Goal: Obtain resource: Download file/media

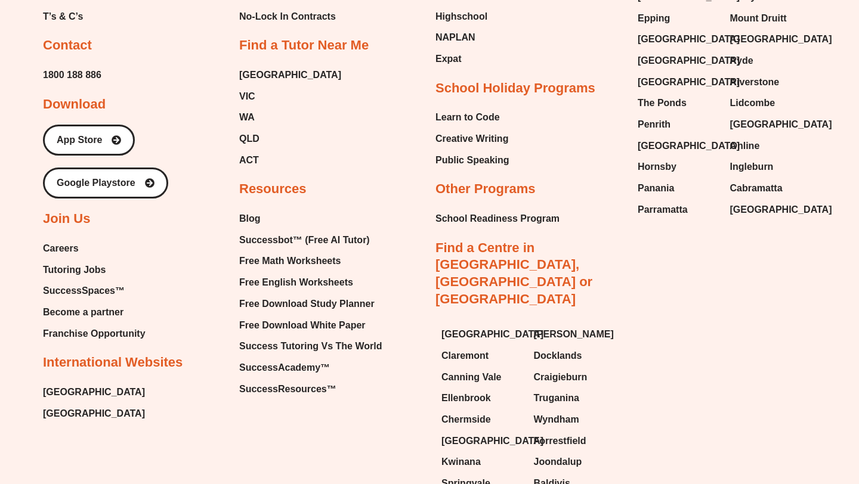
scroll to position [5023, 0]
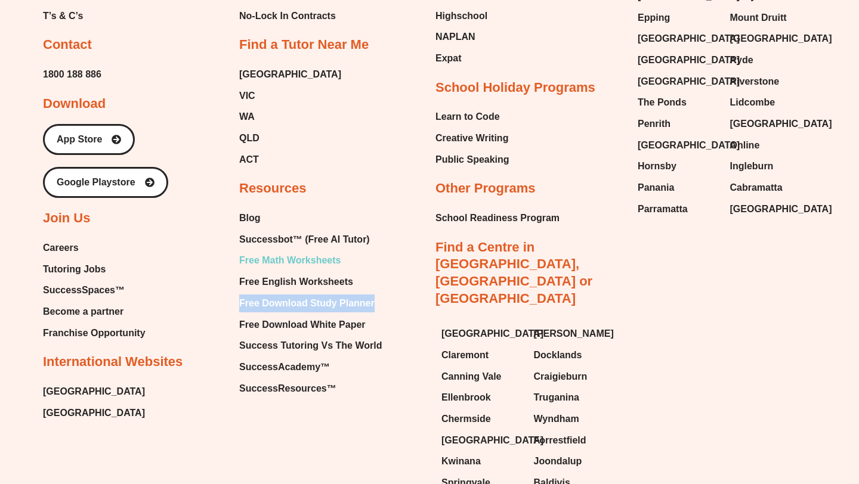
click at [284, 252] on span "Free Math Worksheets" at bounding box center [289, 261] width 101 height 18
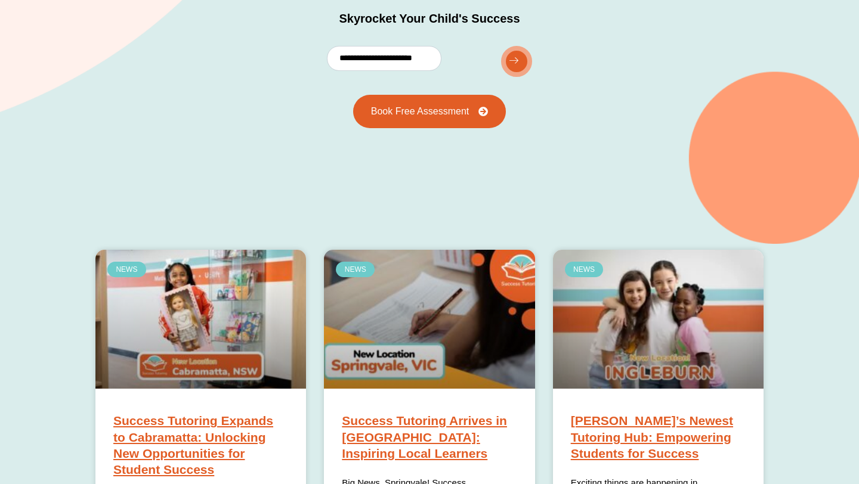
scroll to position [177, 0]
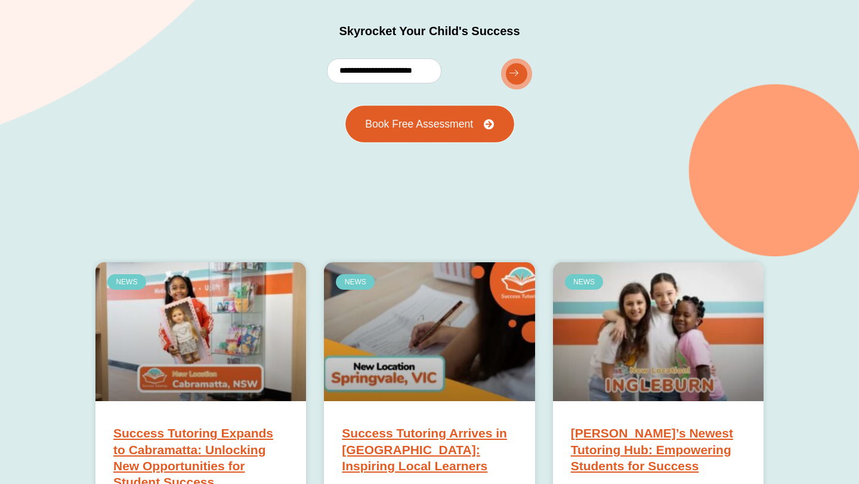
click at [461, 127] on span "Book Free Assessment" at bounding box center [419, 124] width 108 height 11
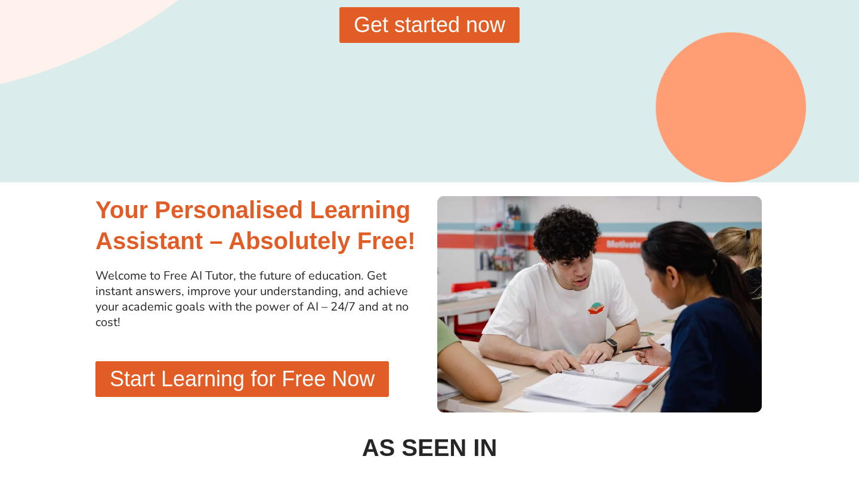
scroll to position [132, 0]
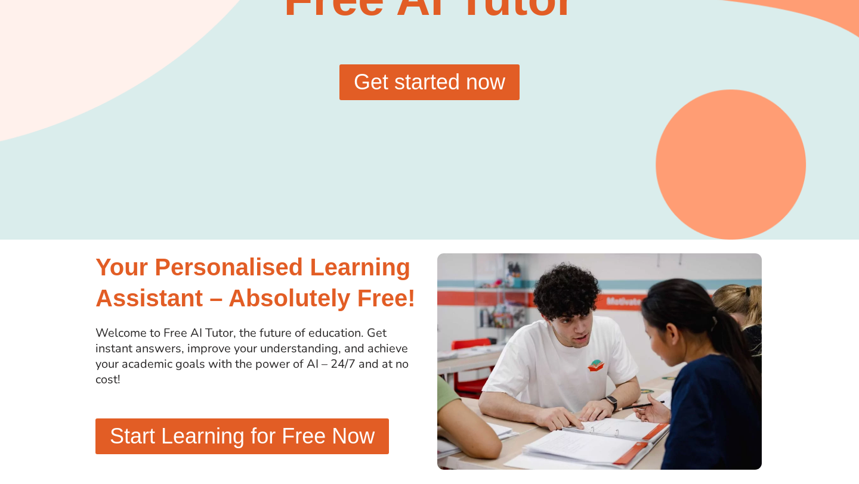
click at [434, 81] on span "Get started now" at bounding box center [430, 82] width 152 height 21
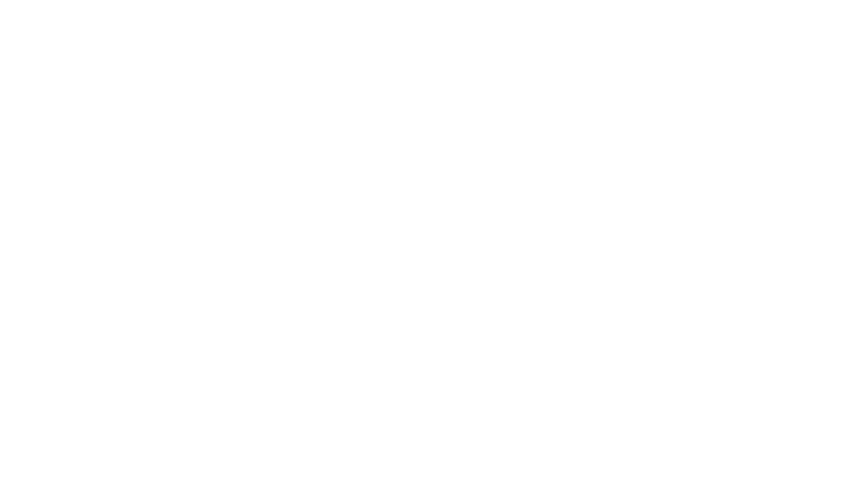
scroll to position [144, 0]
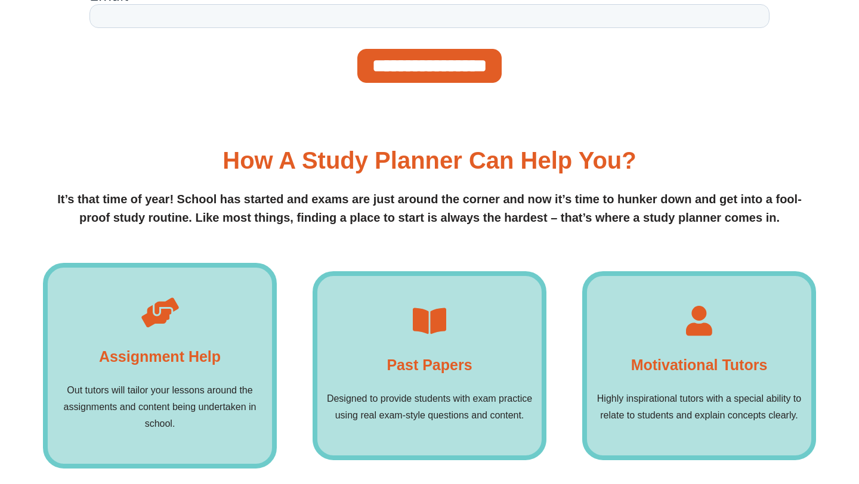
scroll to position [594, 0]
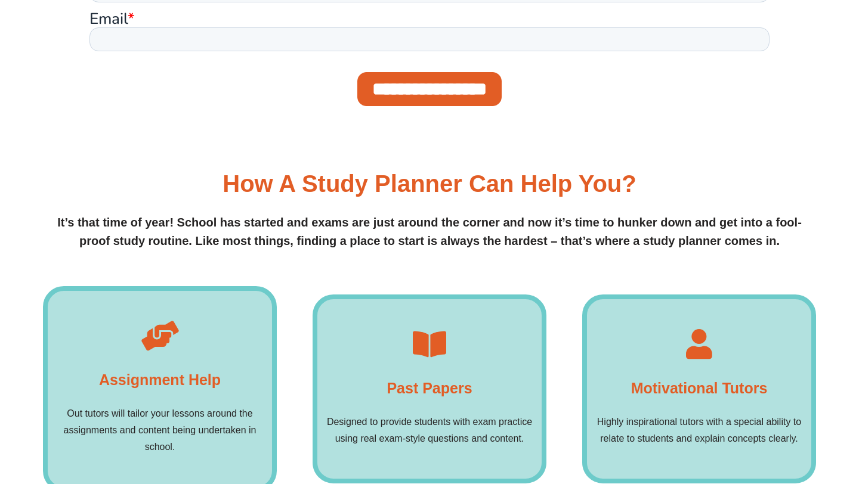
click at [461, 79] on input "**********" at bounding box center [429, 89] width 144 height 34
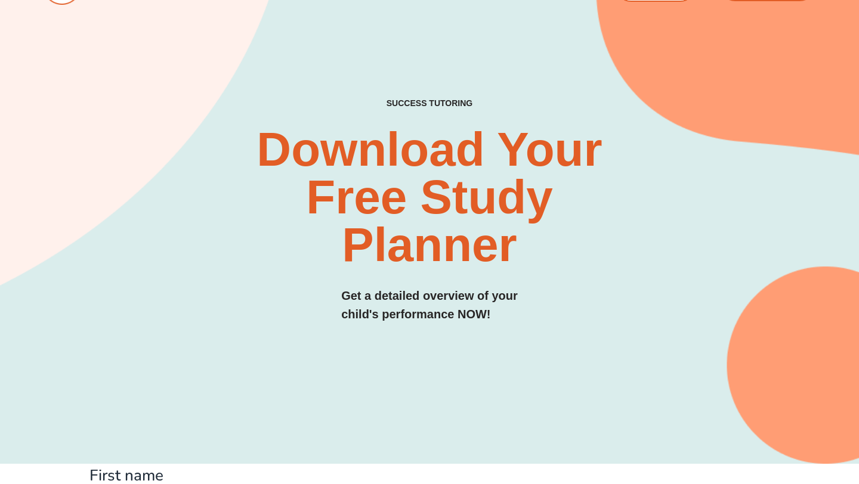
scroll to position [0, 0]
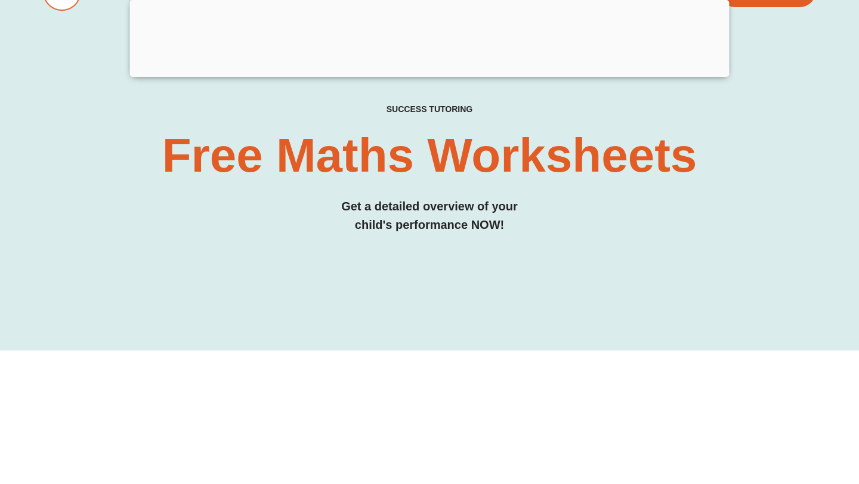
scroll to position [92, 0]
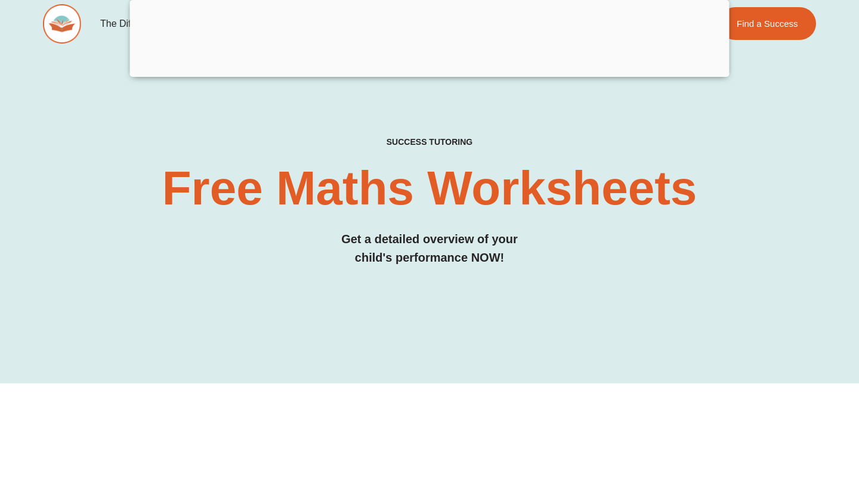
click at [425, 74] on div at bounding box center [430, 74] width 600 height 0
click at [428, 70] on div at bounding box center [430, 70] width 600 height 0
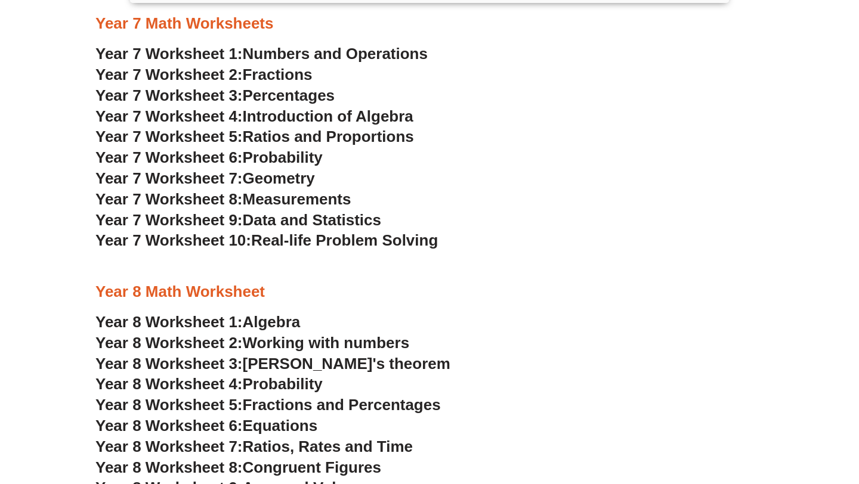
scroll to position [3670, 0]
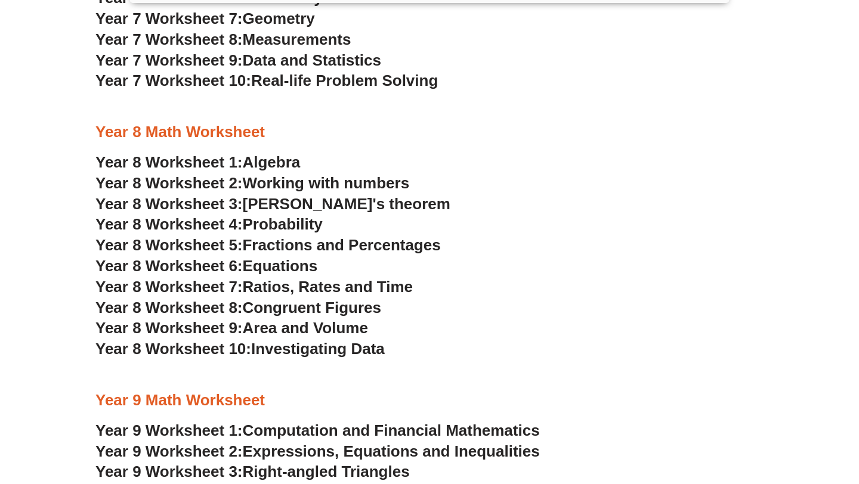
click at [287, 227] on span "Probability" at bounding box center [283, 224] width 80 height 18
